Goal: Check status: Check status

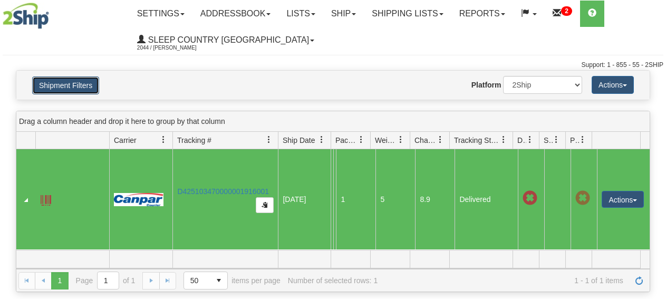
scroll to position [55, 0]
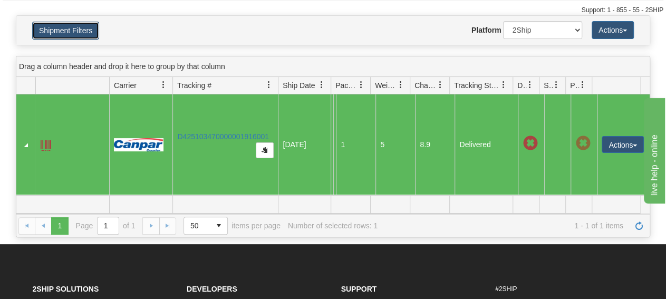
click at [82, 26] on button "Shipment Filters" at bounding box center [65, 31] width 67 height 18
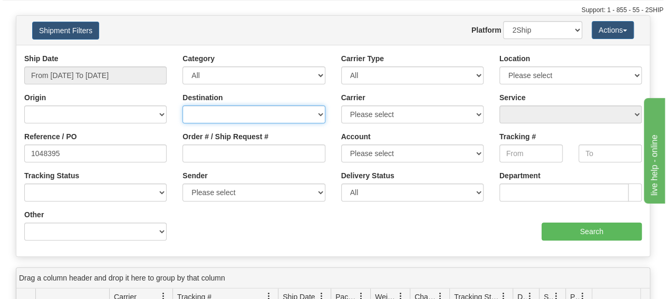
select select "CA"
click option "[GEOGRAPHIC_DATA]" at bounding box center [0, 0] width 0 height 0
click at [183, 106] on select "[GEOGRAPHIC_DATA] [GEOGRAPHIC_DATA] [GEOGRAPHIC_DATA] [US_STATE] [GEOGRAPHIC_DA…" at bounding box center [254, 115] width 142 height 18
drag, startPoint x: 225, startPoint y: 113, endPoint x: 373, endPoint y: 221, distance: 182.8
click at [420, 224] on div "aaa Search" at bounding box center [491, 224] width 317 height 31
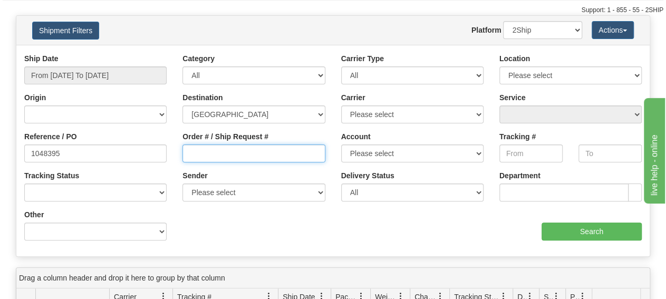
click at [208, 153] on input "Order # / Ship Request #" at bounding box center [254, 154] width 142 height 18
paste input "9000I027995"
type input "9000I027995"
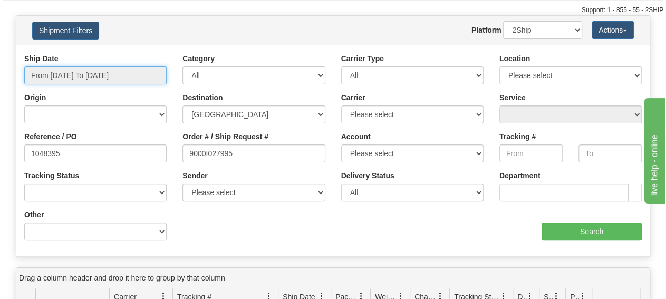
click at [124, 76] on input "From [DATE] To [DATE]" at bounding box center [95, 75] width 142 height 18
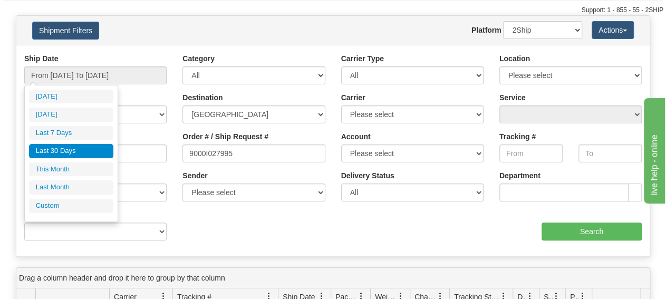
click at [95, 151] on li "Last 30 Days" at bounding box center [71, 151] width 84 height 14
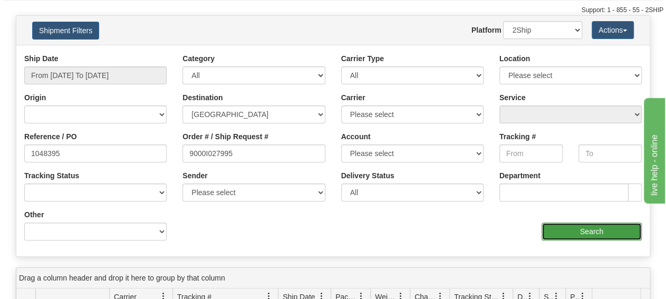
click at [583, 232] on input "Search" at bounding box center [592, 232] width 100 height 18
